Goal: Transaction & Acquisition: Purchase product/service

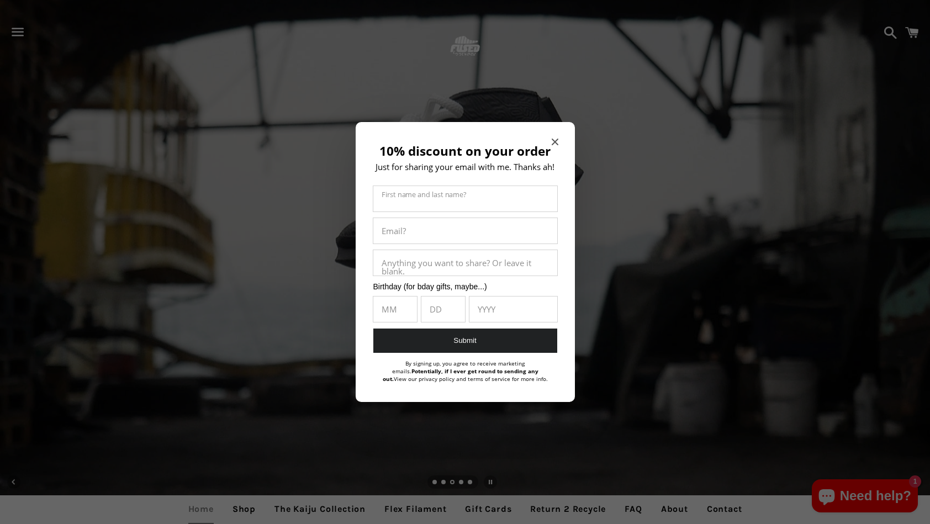
click at [559, 137] on div "10% discount on your order Just for sharing your email with me. Thanks ah! Firs…" at bounding box center [465, 262] width 219 height 281
click at [556, 139] on icon "Close modal" at bounding box center [555, 142] width 7 height 7
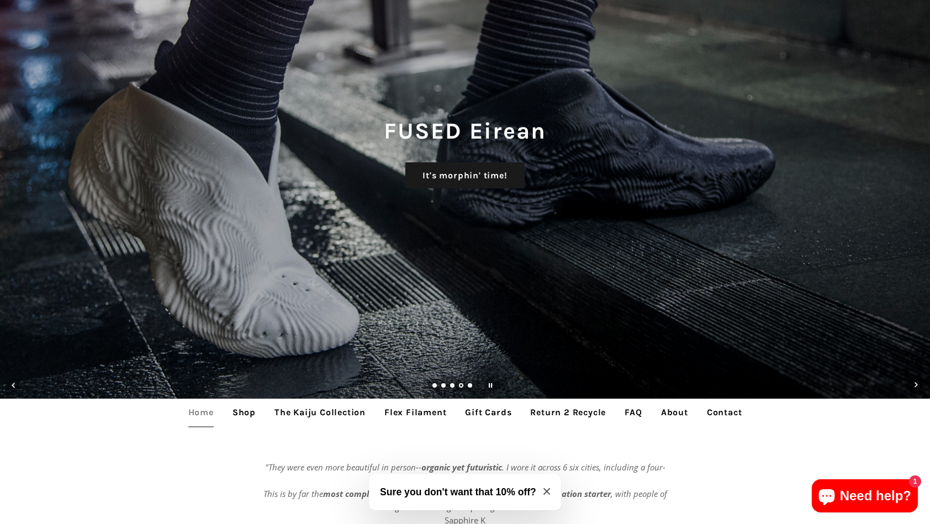
scroll to position [276, 0]
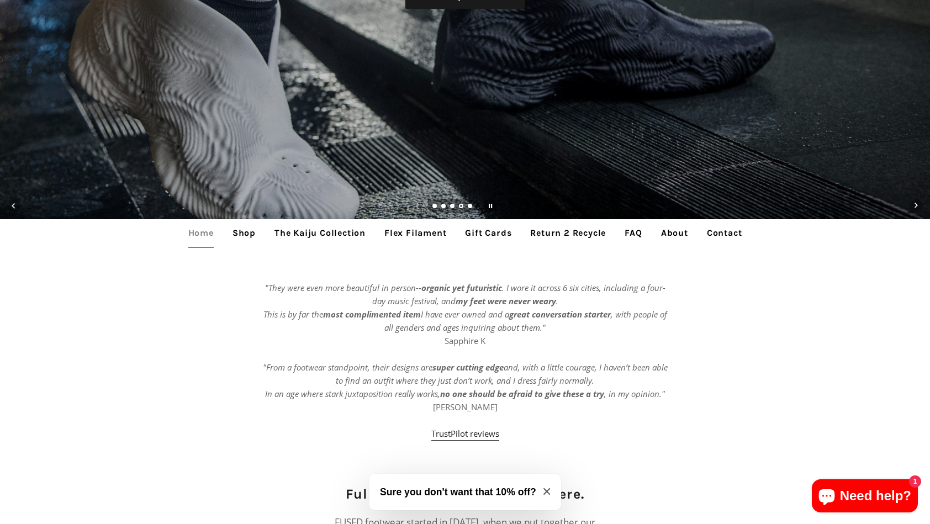
click at [251, 236] on link "Shop" at bounding box center [244, 233] width 40 height 28
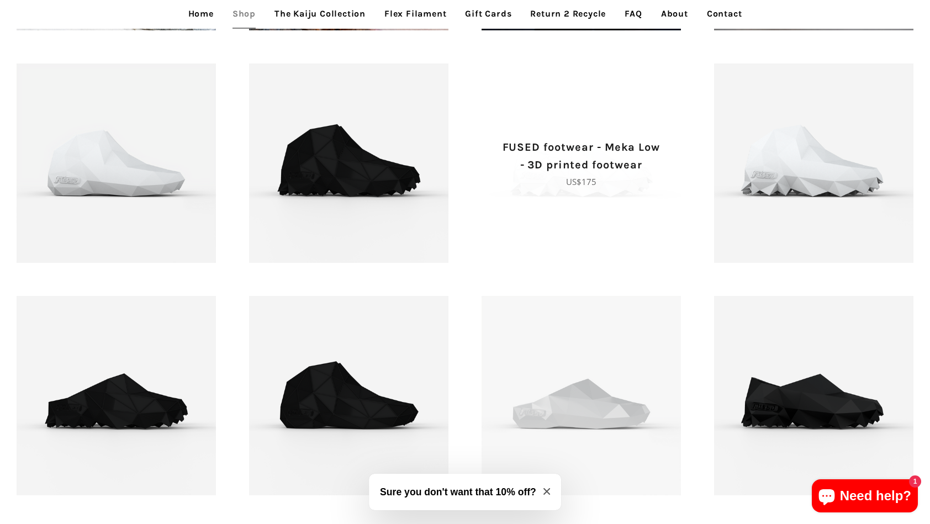
scroll to position [1381, 0]
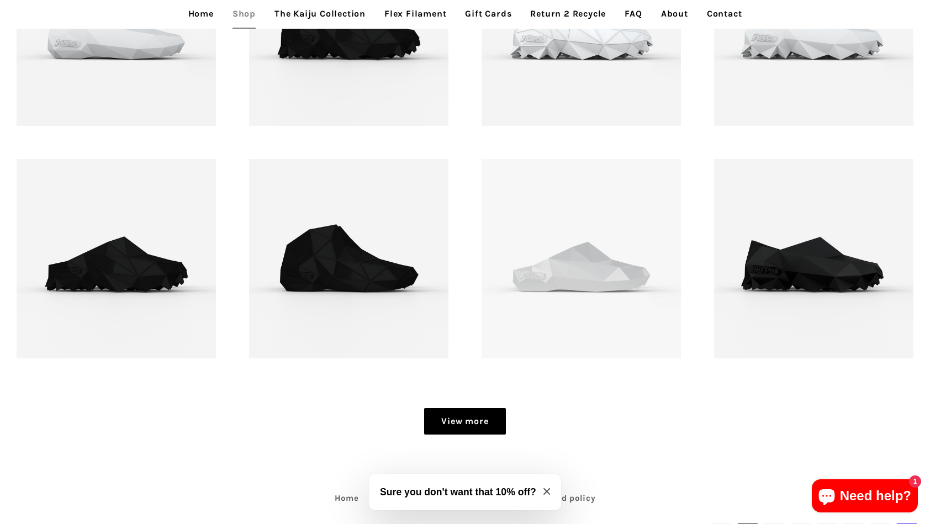
click at [473, 423] on link "View more" at bounding box center [464, 421] width 81 height 27
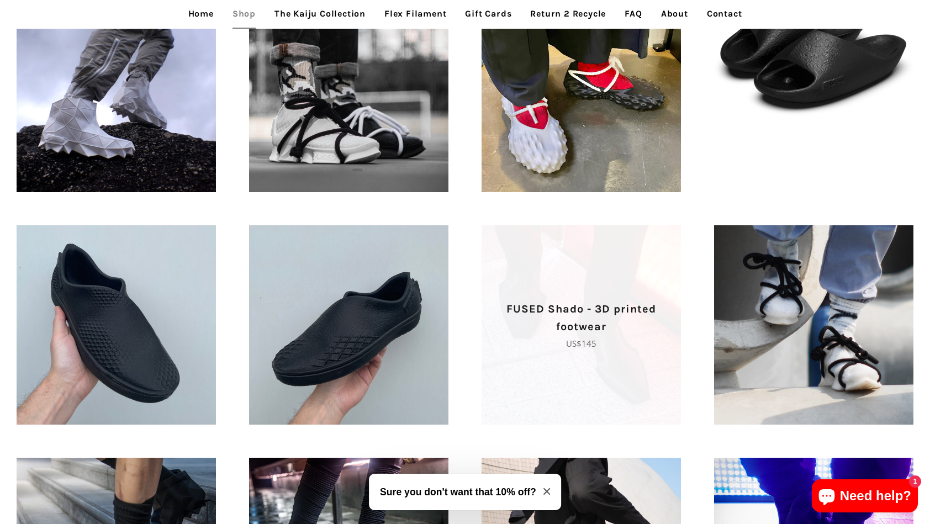
scroll to position [387, 0]
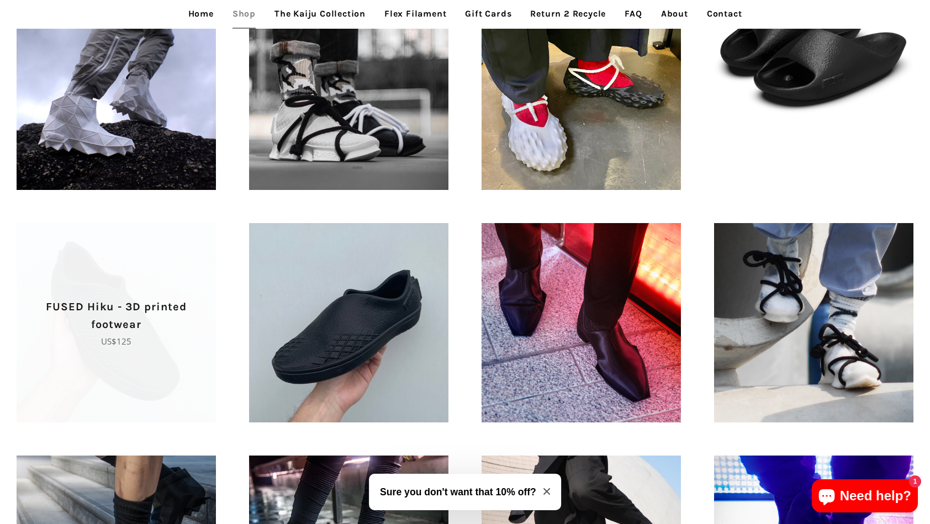
click at [125, 290] on span "FUSED Hiku - 3D printed footwear Regular price US$125" at bounding box center [116, 322] width 199 height 199
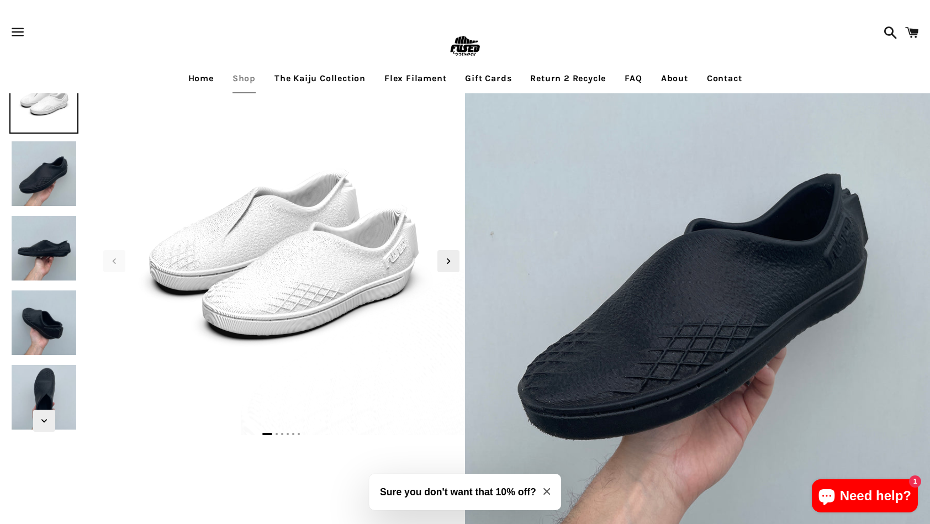
click at [39, 181] on img at bounding box center [43, 173] width 69 height 69
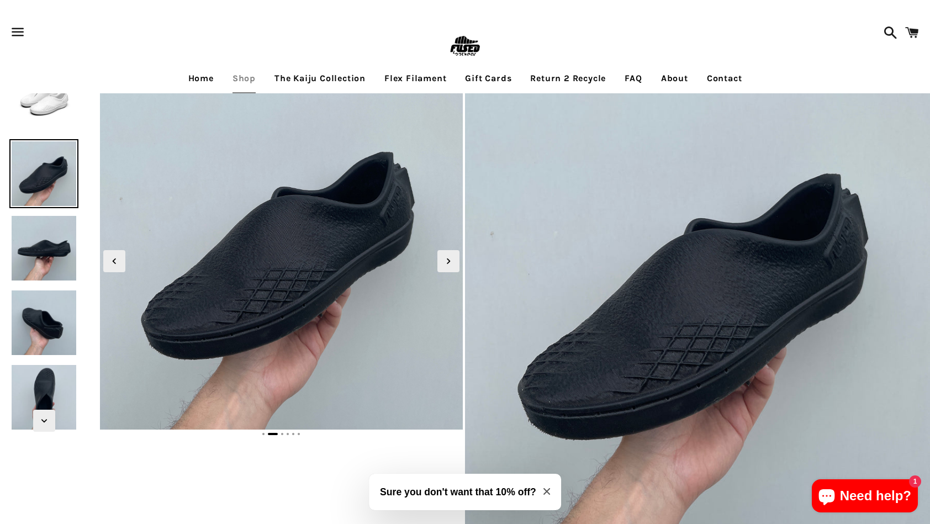
click at [41, 221] on img at bounding box center [43, 248] width 69 height 69
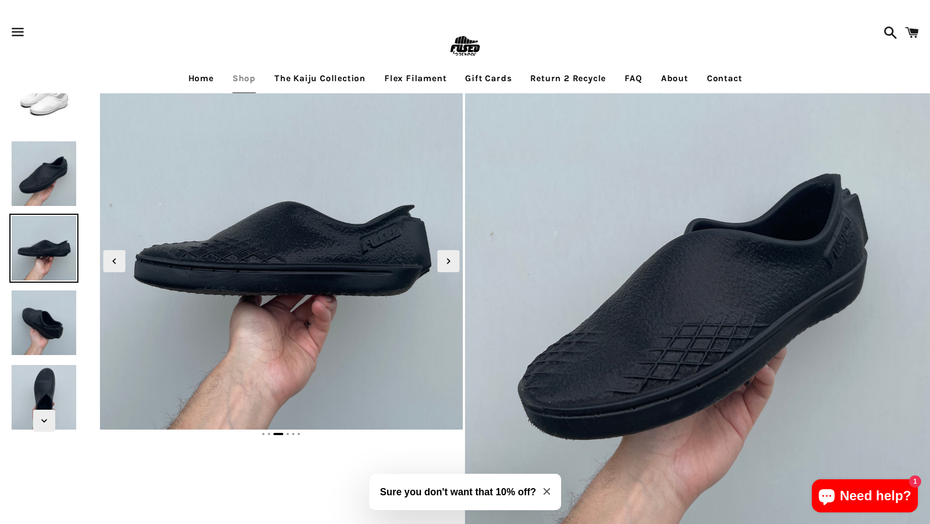
click at [43, 249] on img at bounding box center [43, 248] width 69 height 69
click at [45, 298] on img at bounding box center [43, 322] width 69 height 69
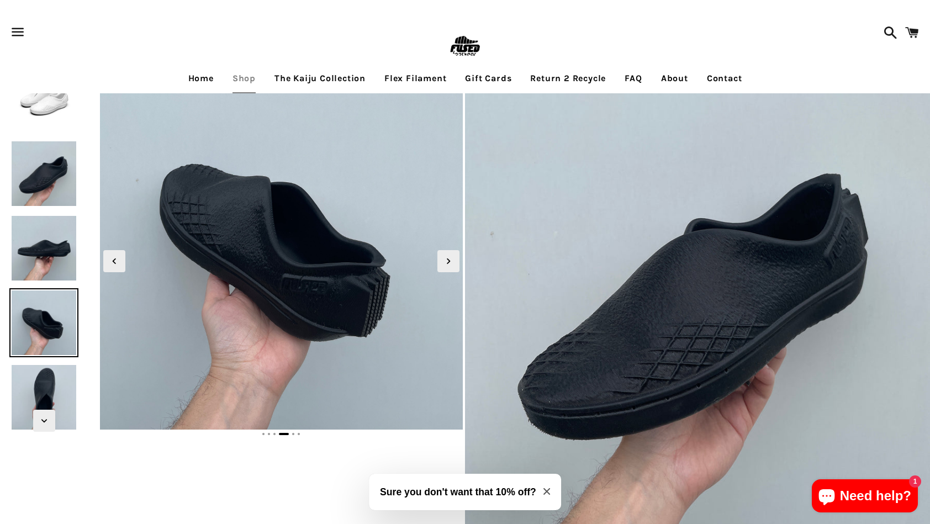
click at [52, 390] on img at bounding box center [43, 397] width 69 height 69
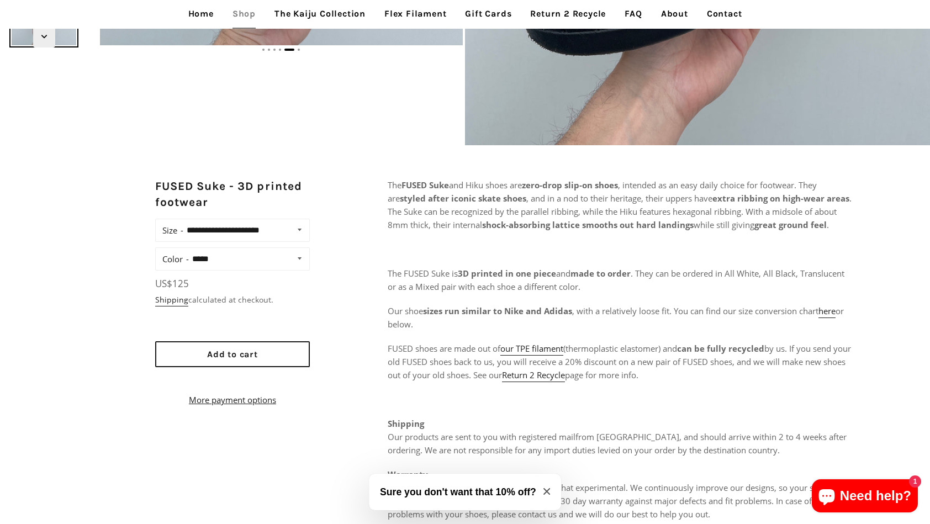
scroll to position [387, 0]
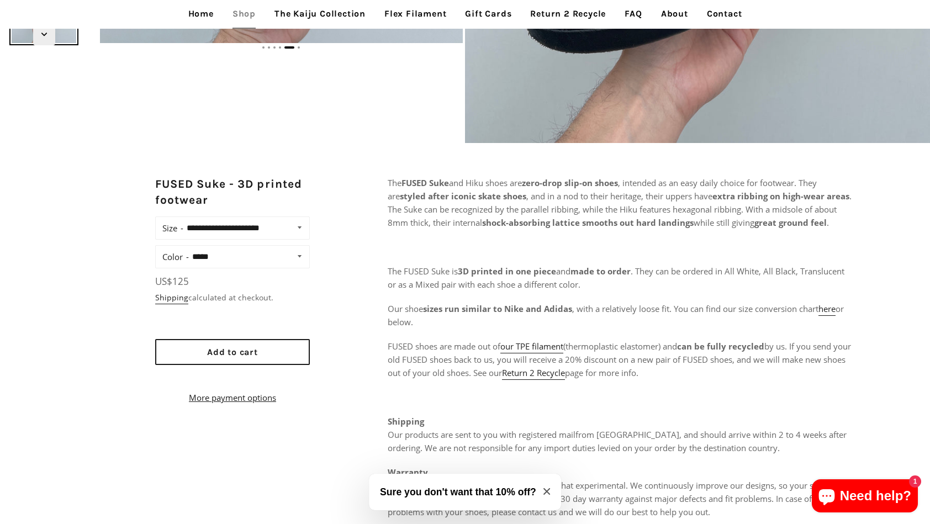
click at [279, 233] on select "**********" at bounding box center [245, 227] width 125 height 15
select select "**********"
click at [183, 220] on select "**********" at bounding box center [245, 227] width 125 height 15
click at [273, 252] on select "**********" at bounding box center [248, 256] width 119 height 15
select select "*****"
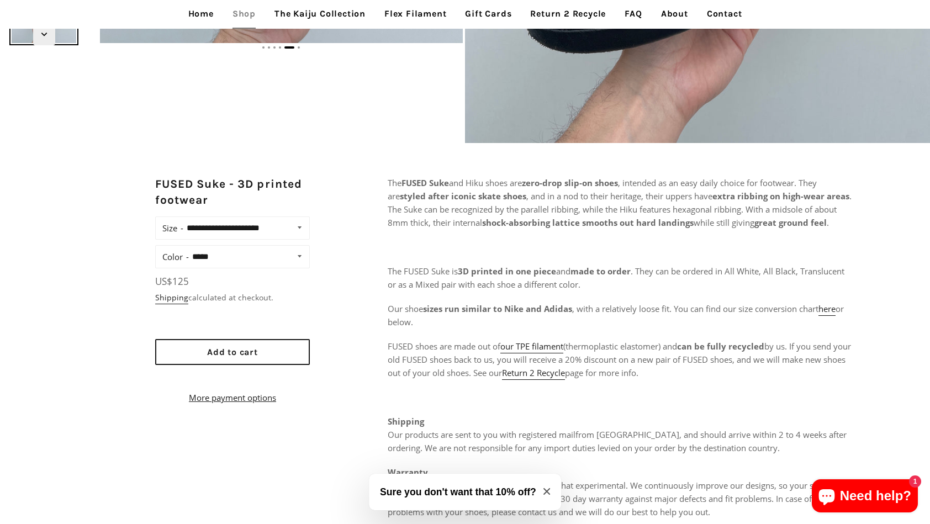
click at [189, 249] on select "**********" at bounding box center [248, 256] width 119 height 15
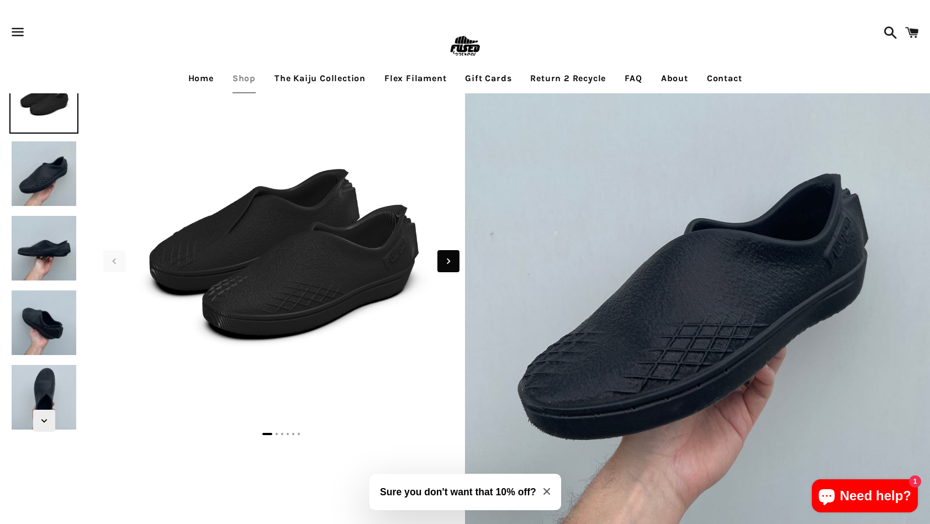
click at [446, 265] on icon "Next slide" at bounding box center [448, 261] width 12 height 12
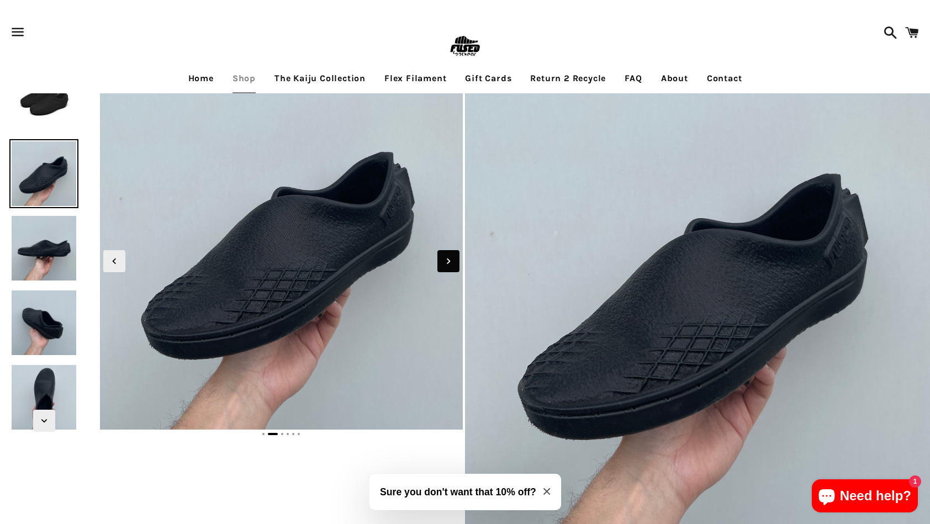
click at [446, 265] on icon "Next slide" at bounding box center [448, 261] width 12 height 12
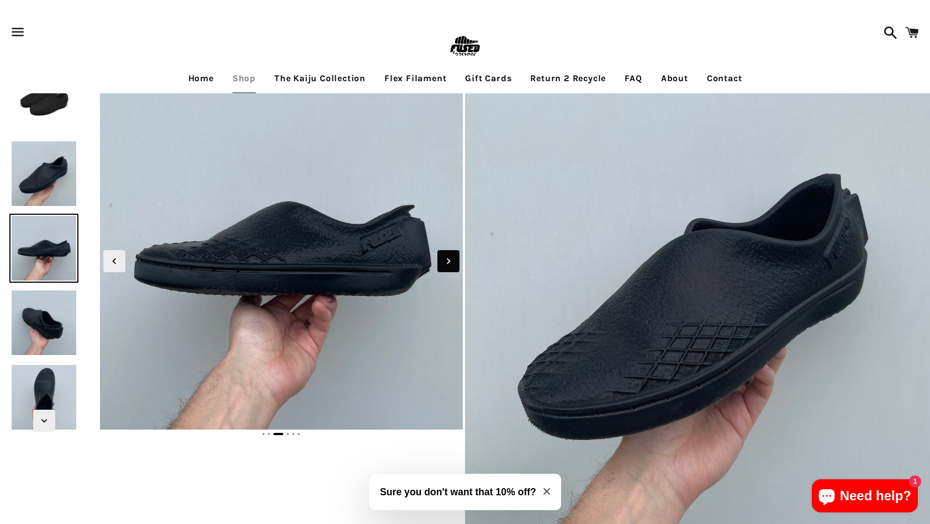
click at [446, 265] on icon "Next slide" at bounding box center [448, 261] width 12 height 12
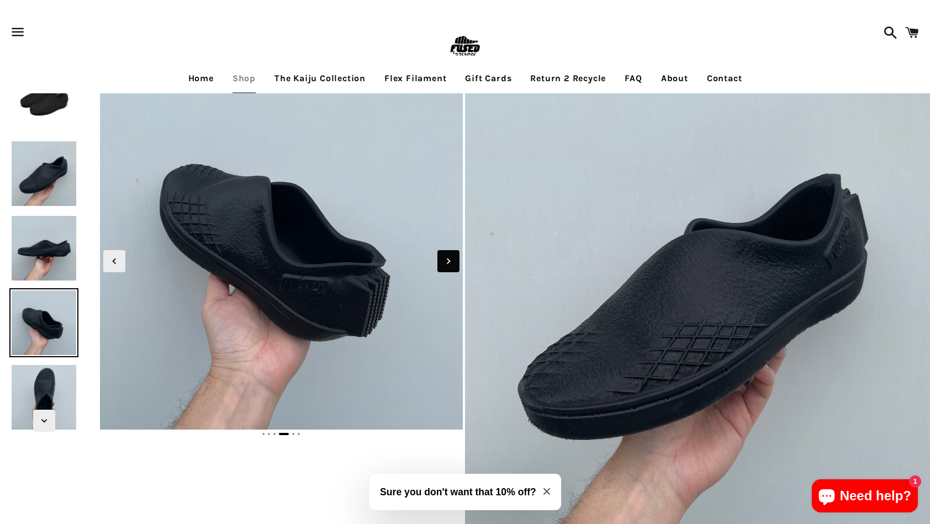
click at [446, 265] on icon "Next slide" at bounding box center [448, 261] width 12 height 12
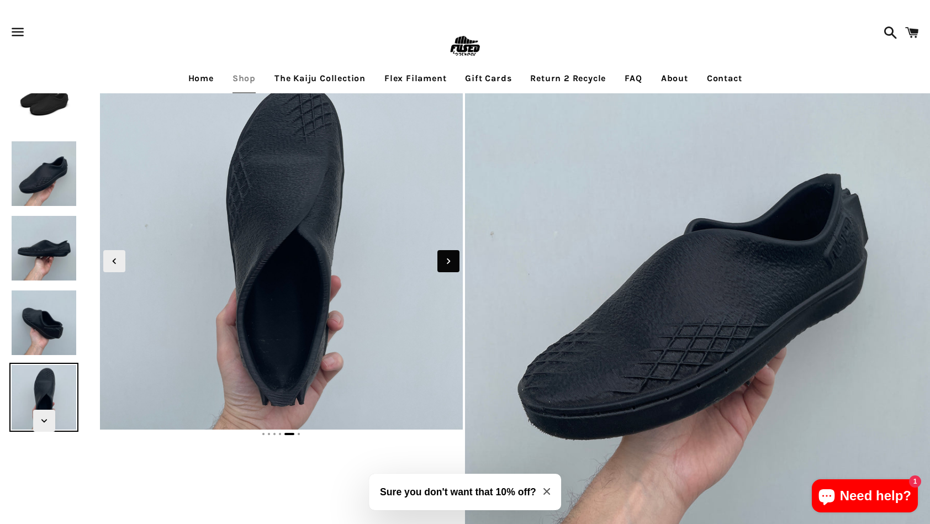
click at [446, 265] on icon "Next slide" at bounding box center [448, 261] width 12 height 12
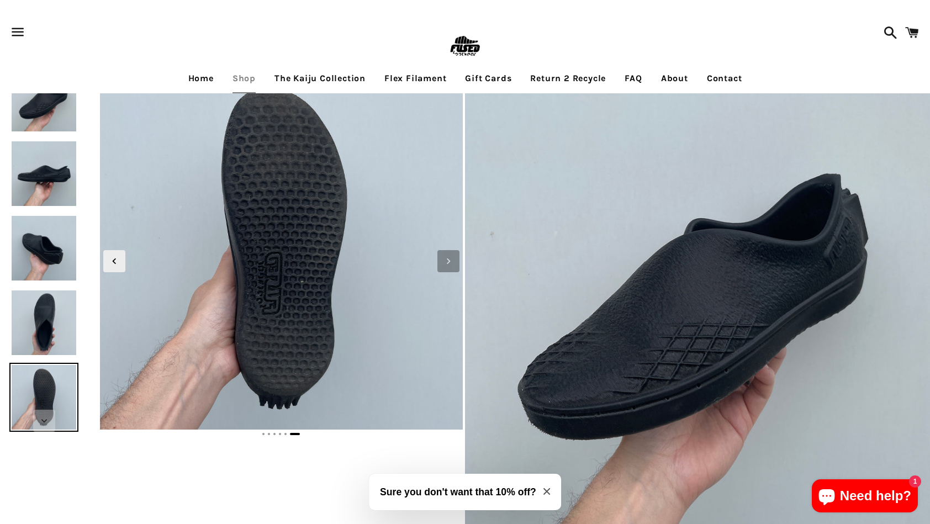
click at [446, 265] on icon "Next slide" at bounding box center [448, 261] width 12 height 12
click at [70, 242] on img at bounding box center [43, 248] width 69 height 69
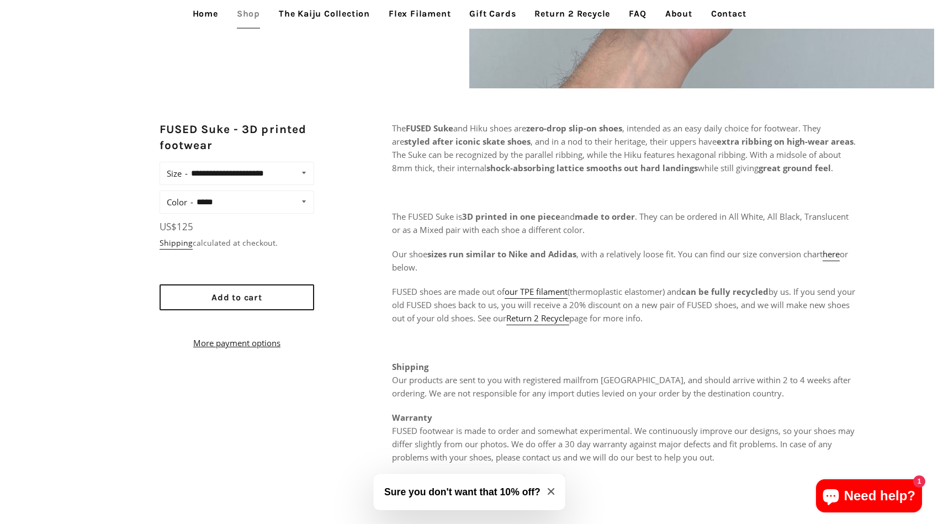
scroll to position [442, 0]
click at [292, 303] on button "Add to cart" at bounding box center [232, 297] width 155 height 26
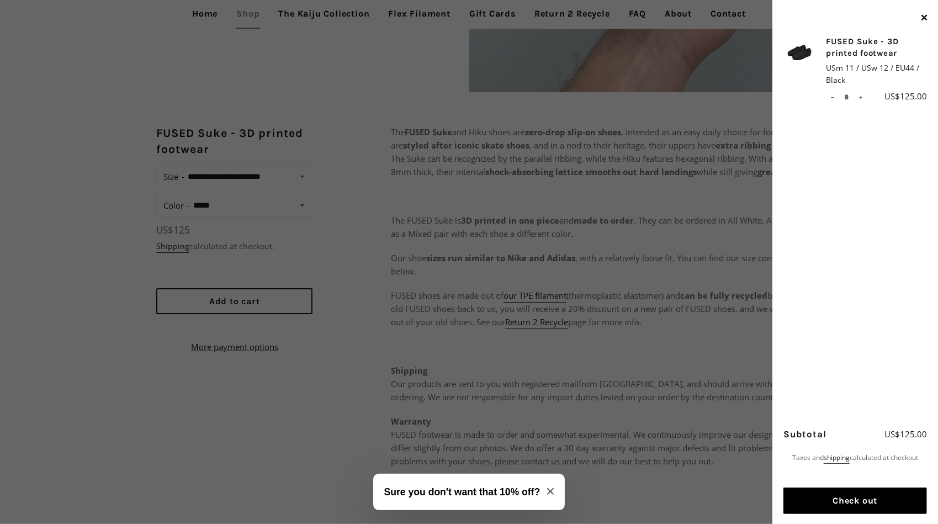
click at [865, 495] on button "Check out" at bounding box center [856, 501] width 144 height 27
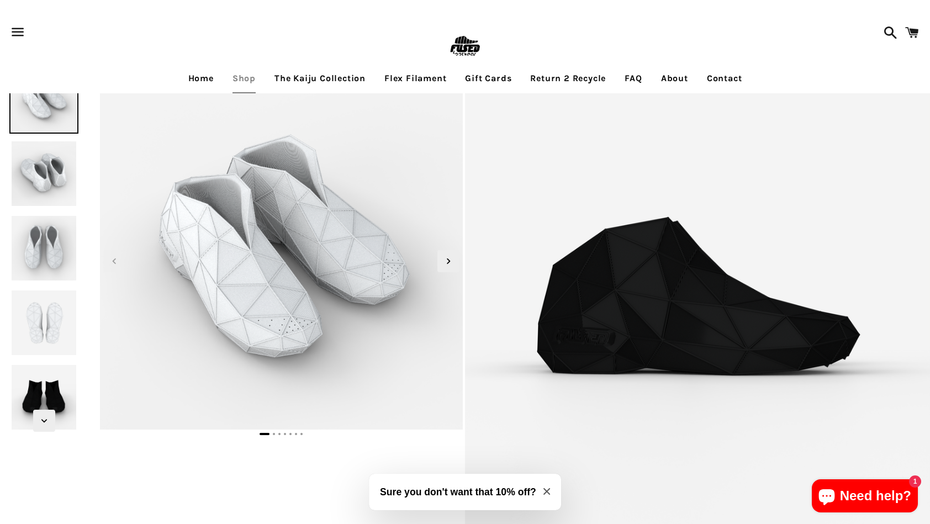
click at [37, 380] on img at bounding box center [43, 397] width 69 height 69
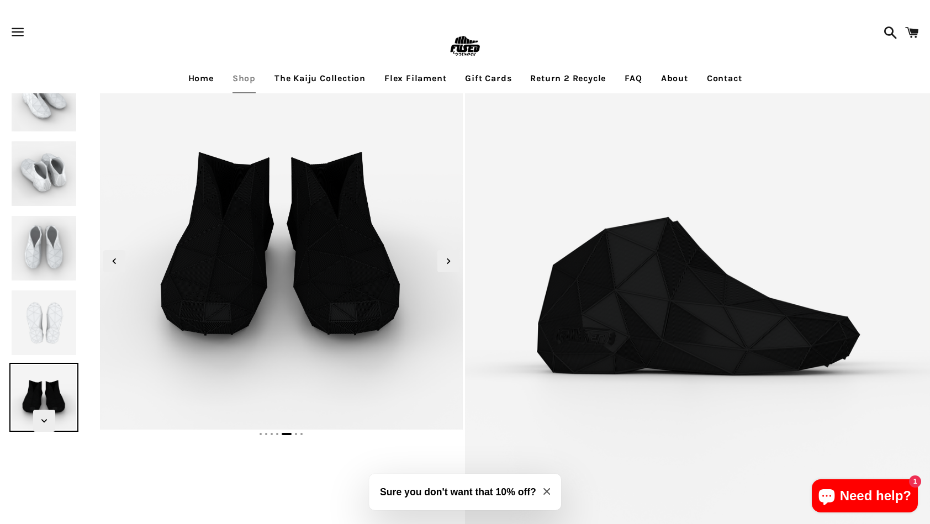
click at [39, 334] on img at bounding box center [43, 322] width 69 height 69
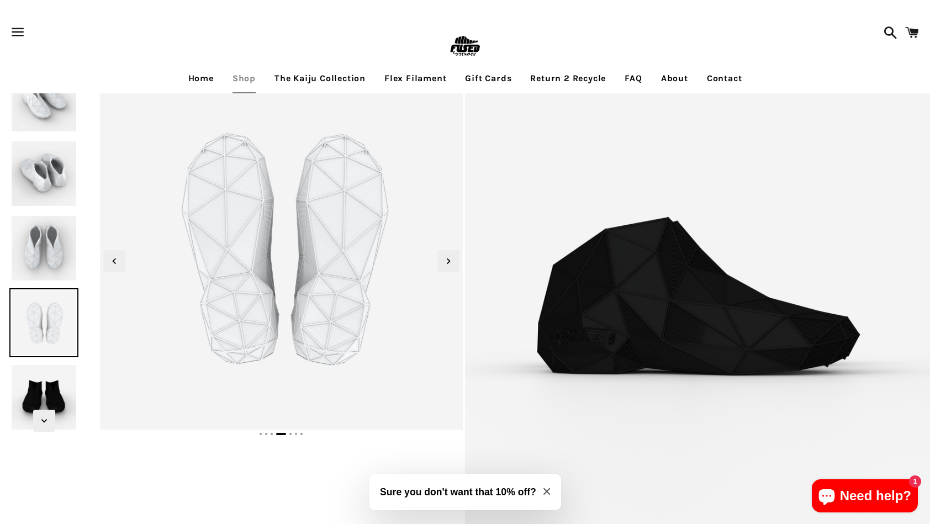
click at [35, 266] on img at bounding box center [43, 248] width 69 height 69
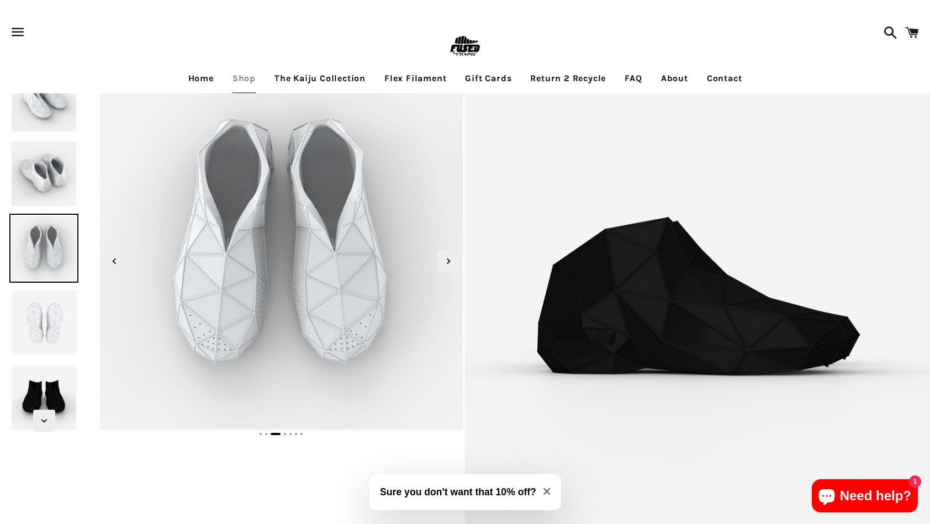
click at [31, 213] on div at bounding box center [44, 248] width 88 height 367
click at [31, 173] on img at bounding box center [43, 173] width 69 height 69
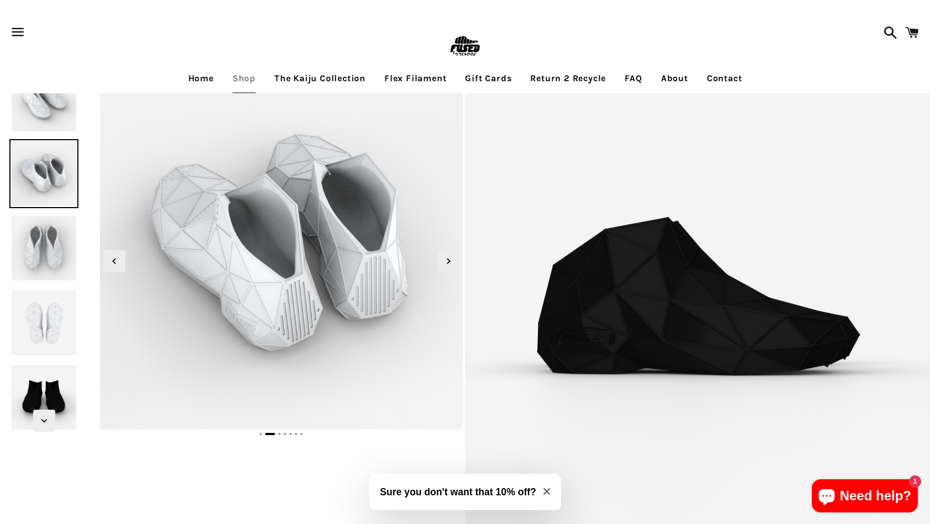
click at [45, 137] on div at bounding box center [44, 248] width 88 height 367
click at [48, 129] on img at bounding box center [43, 99] width 69 height 69
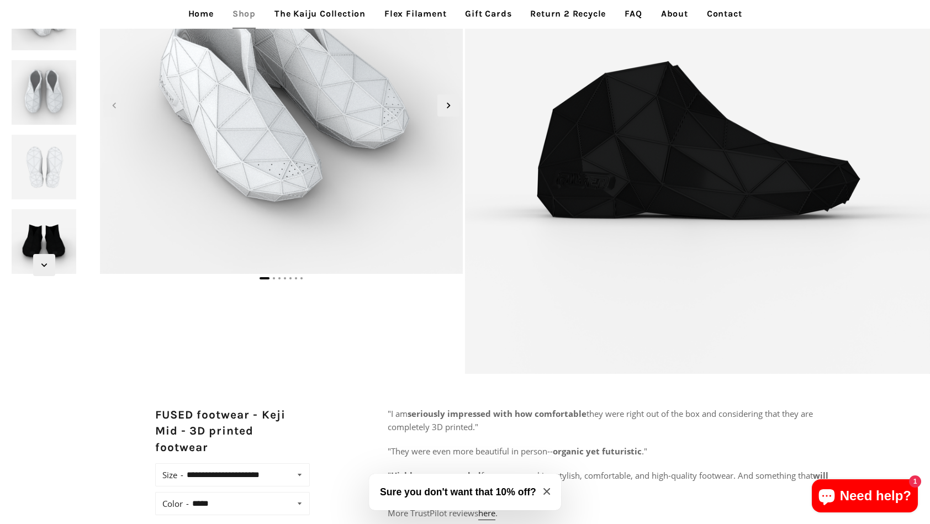
scroll to position [55, 0]
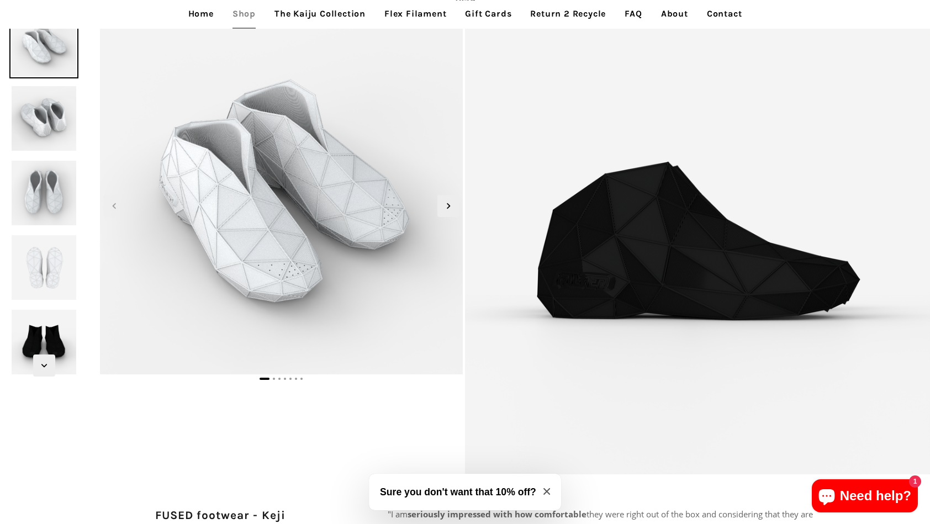
click at [350, 13] on link "The Kaiju Collection" at bounding box center [320, 14] width 108 height 28
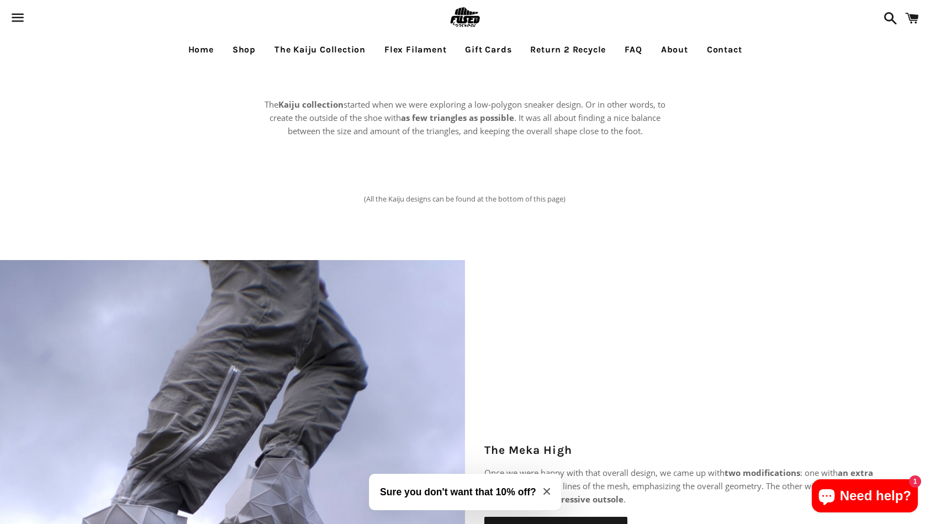
click at [434, 44] on link "Flex Filament" at bounding box center [415, 50] width 78 height 28
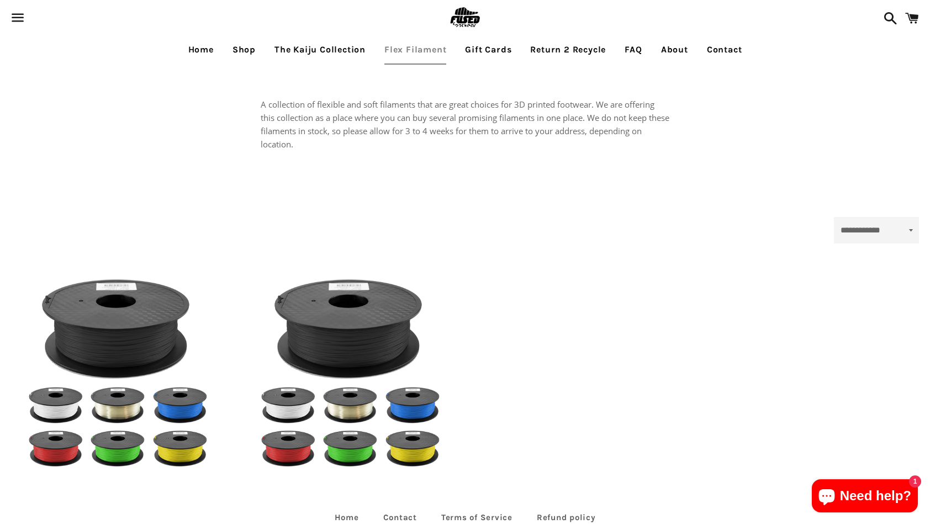
select select "**********"
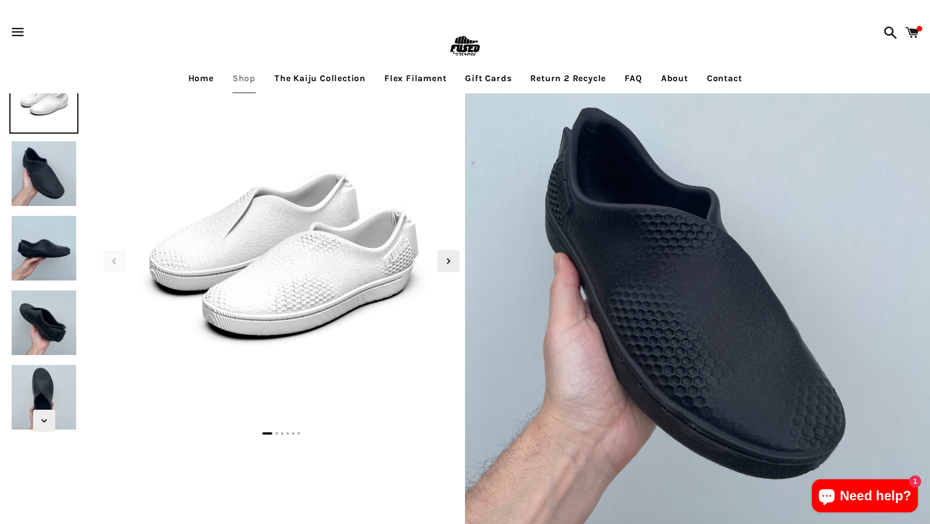
click at [37, 324] on img at bounding box center [43, 322] width 69 height 69
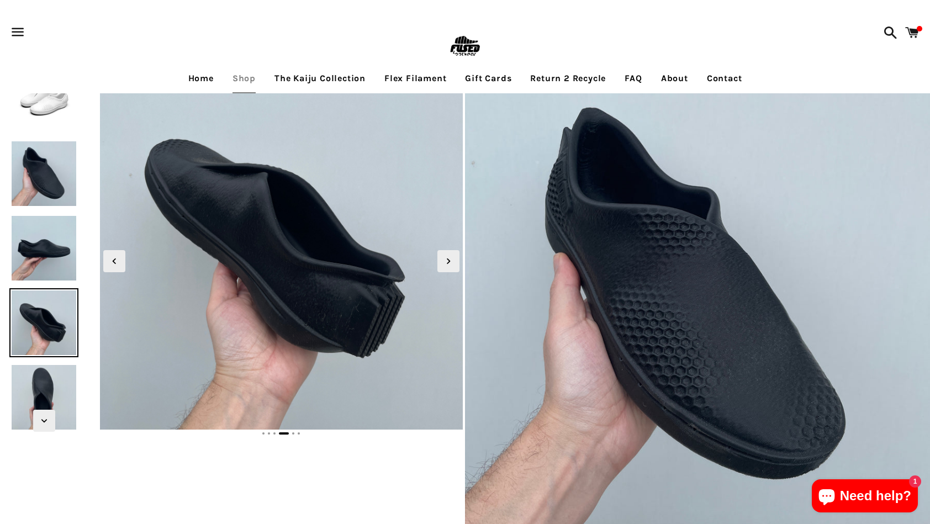
click at [45, 376] on img at bounding box center [43, 397] width 69 height 69
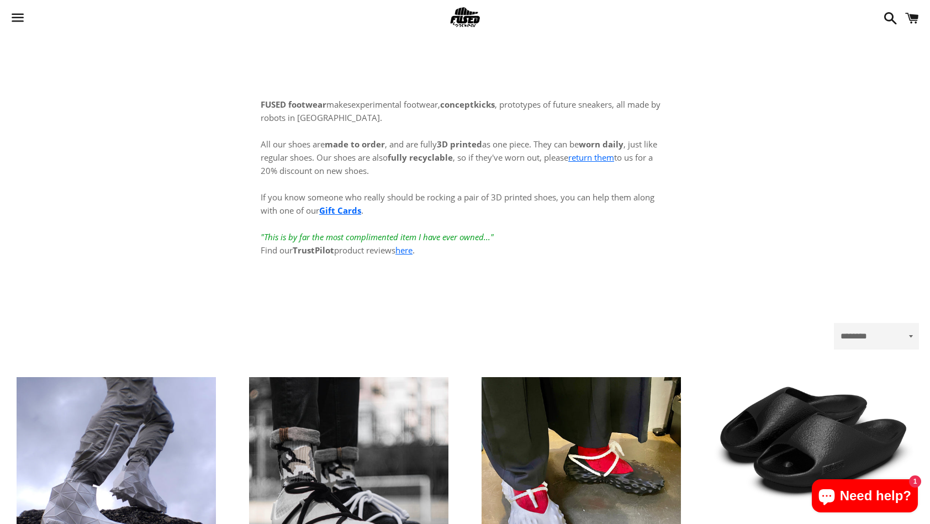
scroll to position [387, 0]
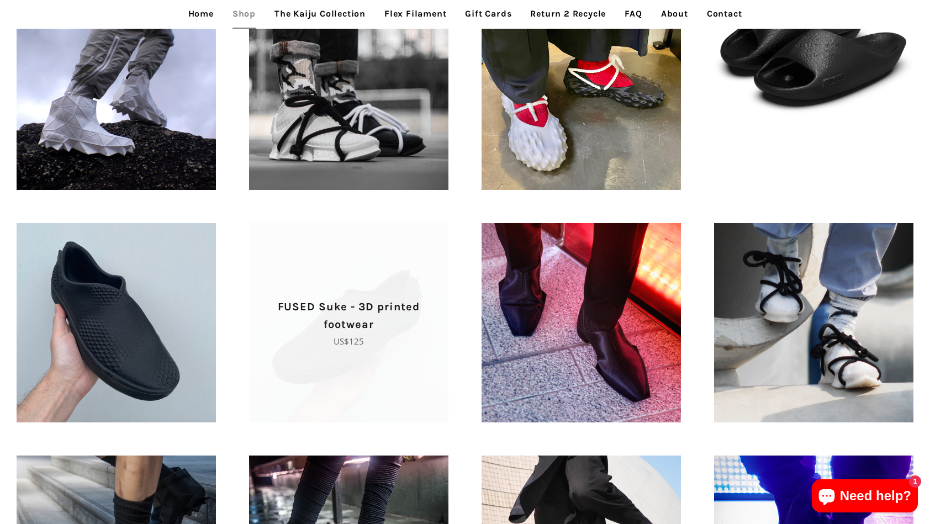
click at [308, 333] on p "FUSED Suke - 3D printed footwear" at bounding box center [348, 315] width 161 height 35
click at [358, 285] on span "FUSED Suke - 3D printed footwear Regular price US$125" at bounding box center [348, 322] width 199 height 199
